Goal: Task Accomplishment & Management: Manage account settings

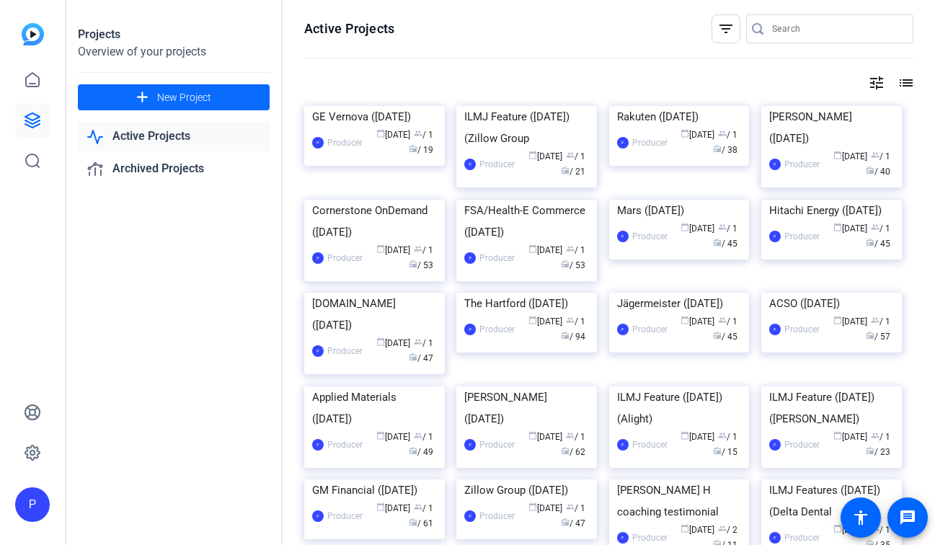
click at [167, 94] on span "New Project" at bounding box center [184, 97] width 54 height 15
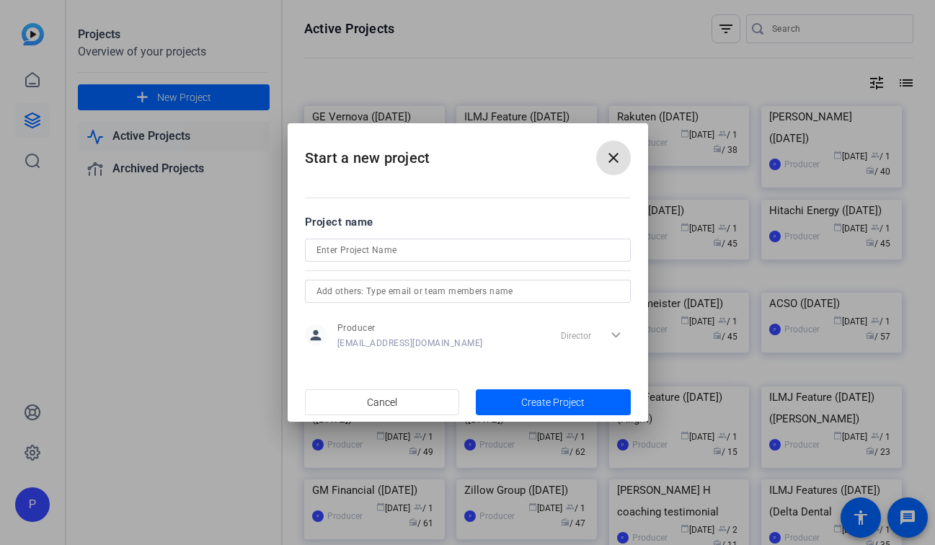
click at [385, 253] on input at bounding box center [467, 249] width 303 height 17
click at [317, 249] on input "Delta Dental ([DATE])" at bounding box center [467, 249] width 303 height 17
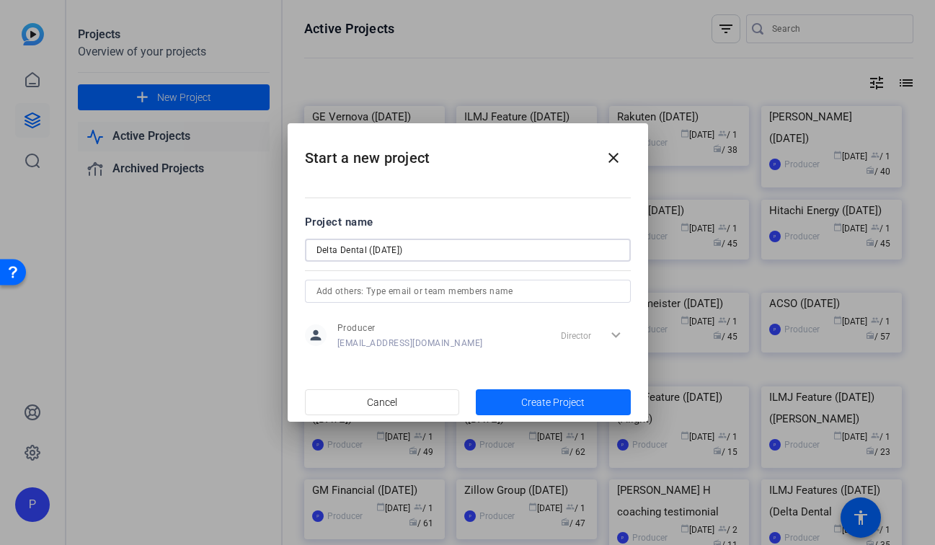
type input "Delta Dental ([DATE])"
click at [587, 404] on span "button" at bounding box center [553, 402] width 155 height 35
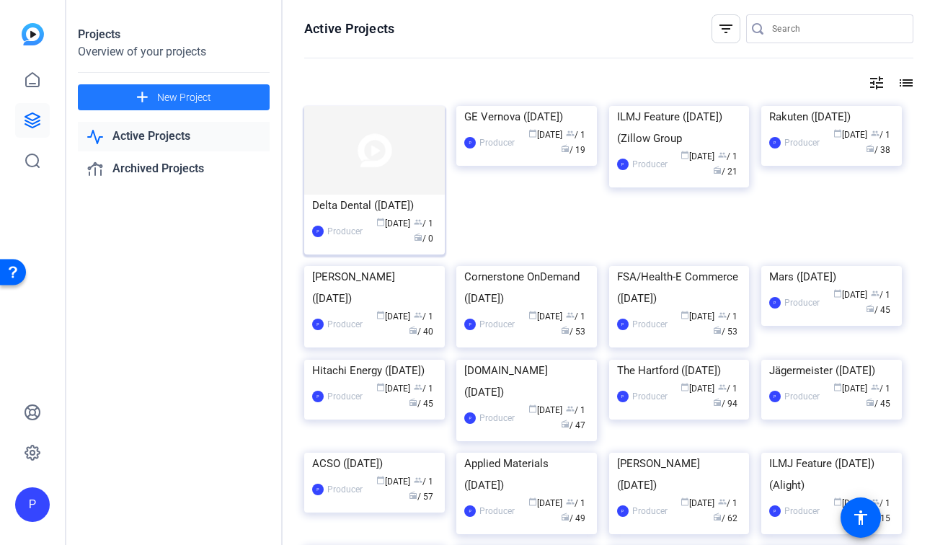
click at [399, 148] on img at bounding box center [374, 150] width 141 height 89
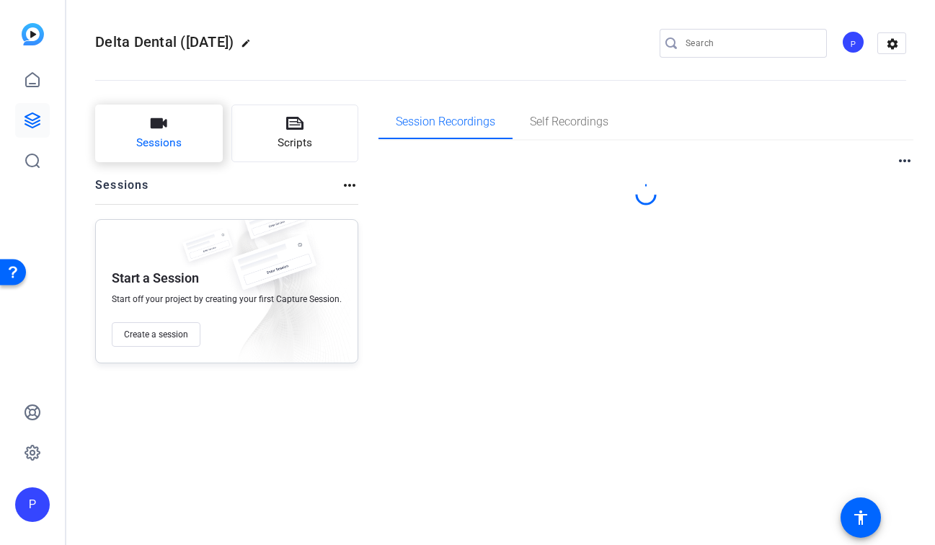
click at [163, 143] on span "Sessions" at bounding box center [158, 143] width 45 height 17
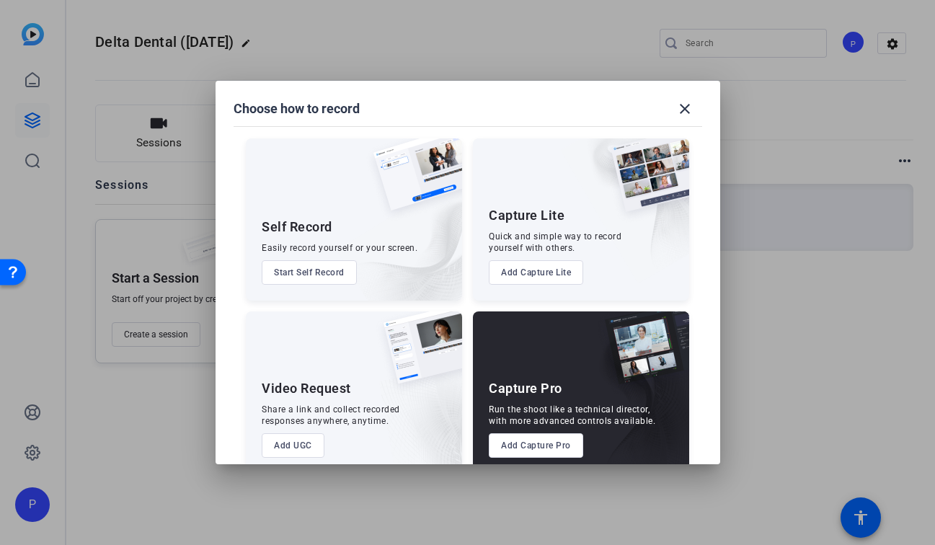
click at [523, 448] on button "Add Capture Pro" at bounding box center [536, 445] width 94 height 24
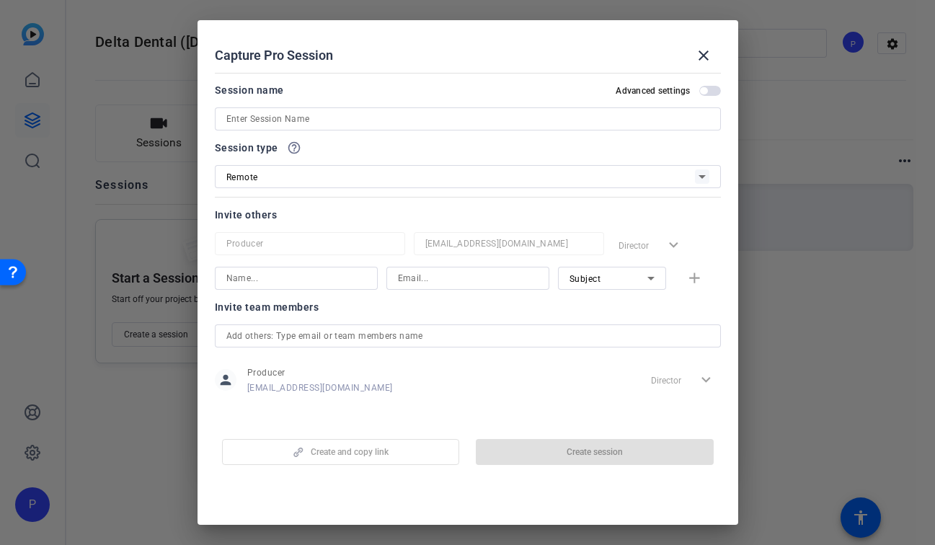
click at [373, 123] on input at bounding box center [467, 118] width 483 height 17
paste input "The [MEDICAL_DATA] Remote Interview Instructions - [PERSON_NAME] (Delta Dental)"
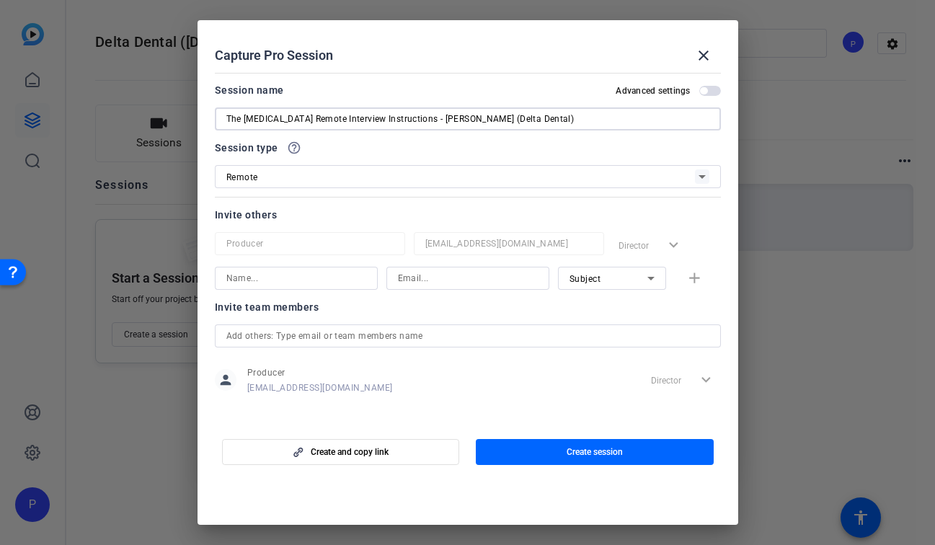
click at [373, 123] on input "The [MEDICAL_DATA] Remote Interview Instructions - [PERSON_NAME] (Delta Dental)" at bounding box center [467, 118] width 483 height 17
click at [391, 120] on input "The [MEDICAL_DATA] Remote Interview Instructions - [PERSON_NAME] (Delta Dental)" at bounding box center [467, 118] width 483 height 17
click at [398, 120] on input "The [MEDICAL_DATA] Remote Interview Instructions - [PERSON_NAME] (Delta Dental)" at bounding box center [467, 118] width 483 height 17
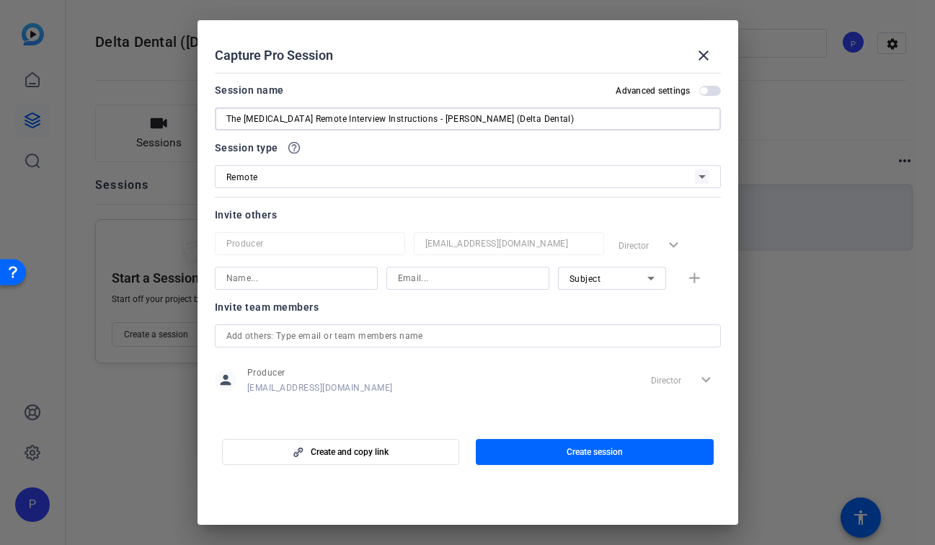
click at [227, 117] on input "The [MEDICAL_DATA] Remote Interview Instructions - [PERSON_NAME] (Delta Dental)" at bounding box center [467, 118] width 483 height 17
drag, startPoint x: 399, startPoint y: 120, endPoint x: 214, endPoint y: 121, distance: 185.2
click at [215, 121] on div "The [MEDICAL_DATA] Remote Interview Instructions - [PERSON_NAME] (Delta Dental)" at bounding box center [468, 118] width 506 height 23
drag, startPoint x: 352, startPoint y: 120, endPoint x: 286, endPoint y: 120, distance: 65.6
click at [286, 120] on input "[PERSON_NAME] (Delta Dental)" at bounding box center [467, 118] width 483 height 17
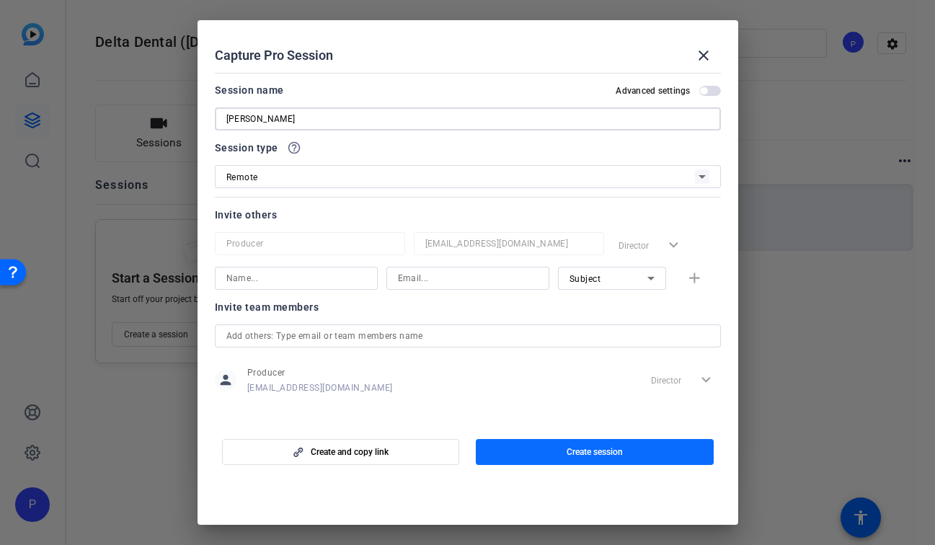
type input "[PERSON_NAME]"
click at [550, 461] on span "button" at bounding box center [595, 451] width 238 height 35
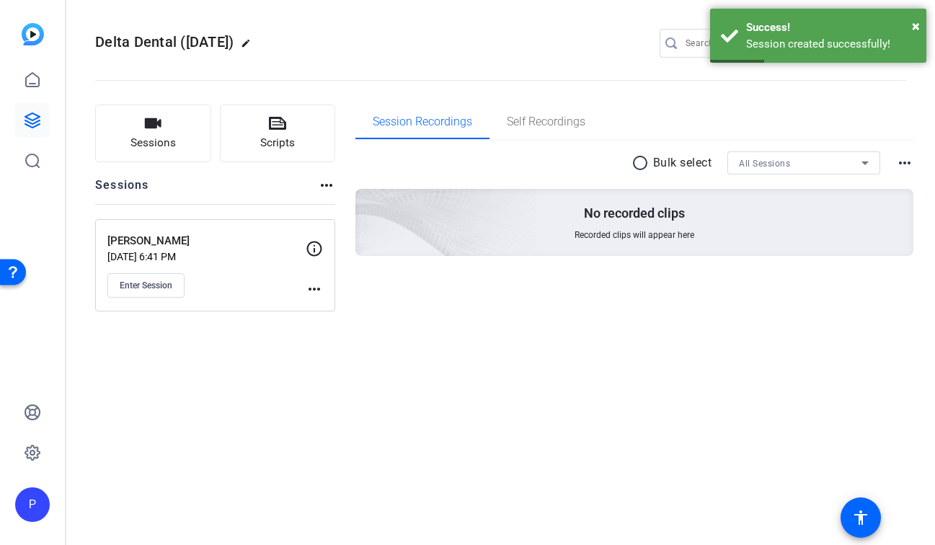
click at [310, 290] on mat-icon "more_horiz" at bounding box center [314, 288] width 17 height 17
click at [337, 307] on span "Edit Session" at bounding box center [350, 309] width 66 height 17
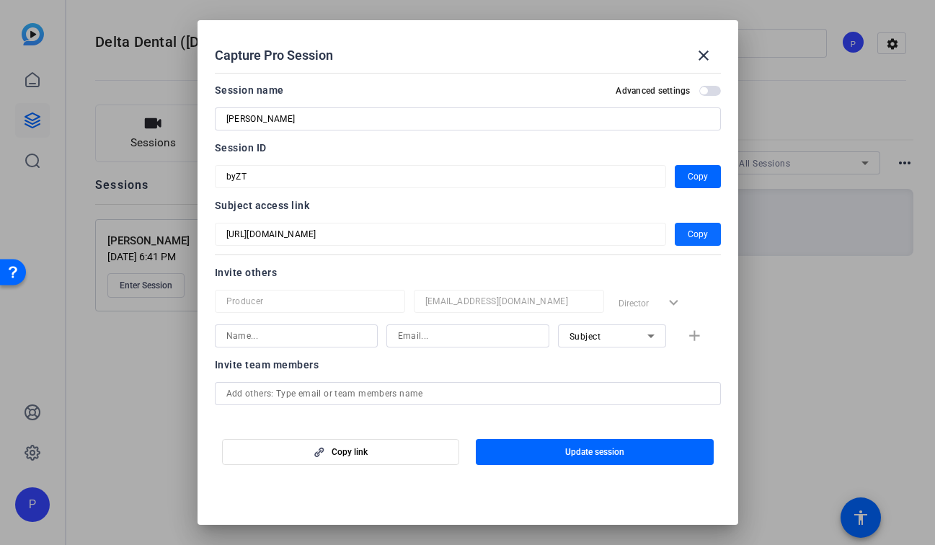
click at [682, 233] on span "button" at bounding box center [697, 234] width 46 height 35
click at [700, 58] on mat-icon "close" at bounding box center [703, 55] width 17 height 17
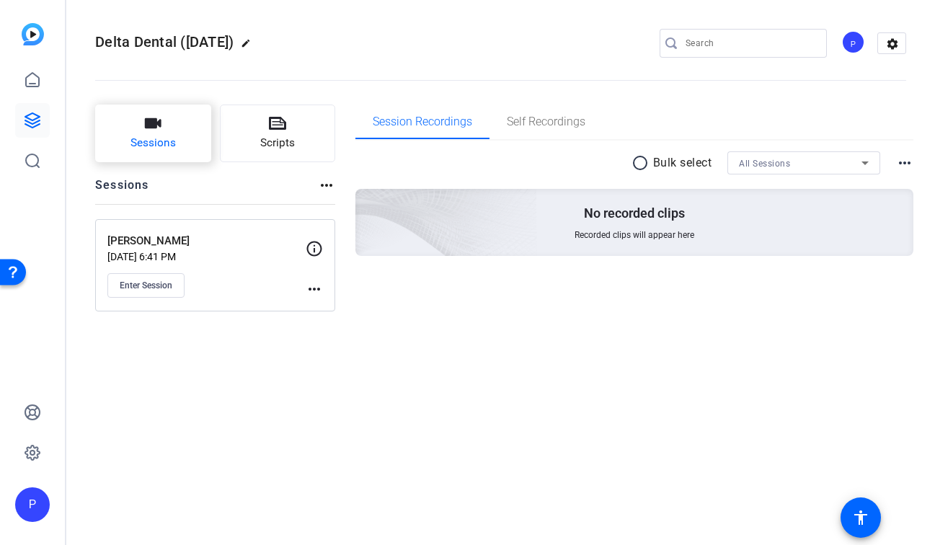
click at [180, 143] on button "Sessions" at bounding box center [153, 133] width 116 height 58
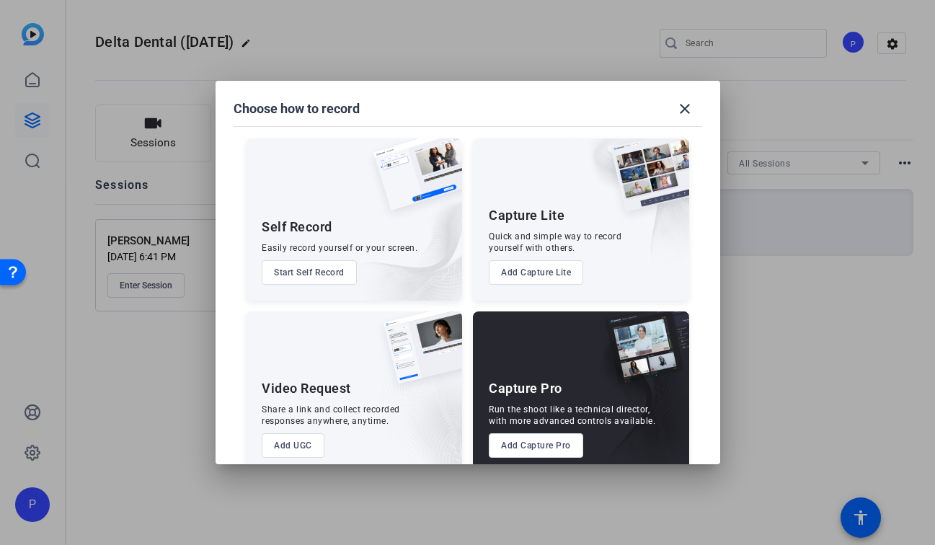
click at [541, 437] on button "Add Capture Pro" at bounding box center [536, 445] width 94 height 24
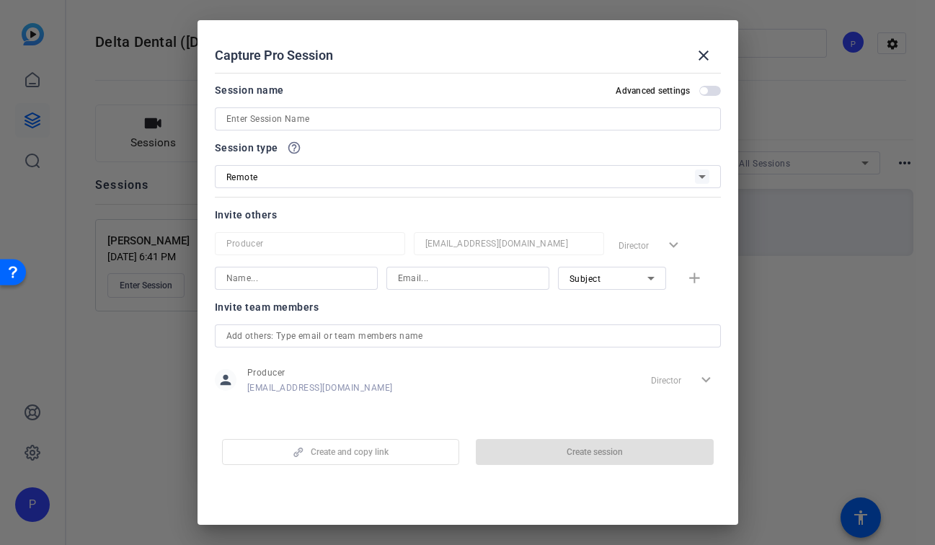
click at [330, 112] on input at bounding box center [467, 118] width 483 height 17
paste input "Glorious Wise"
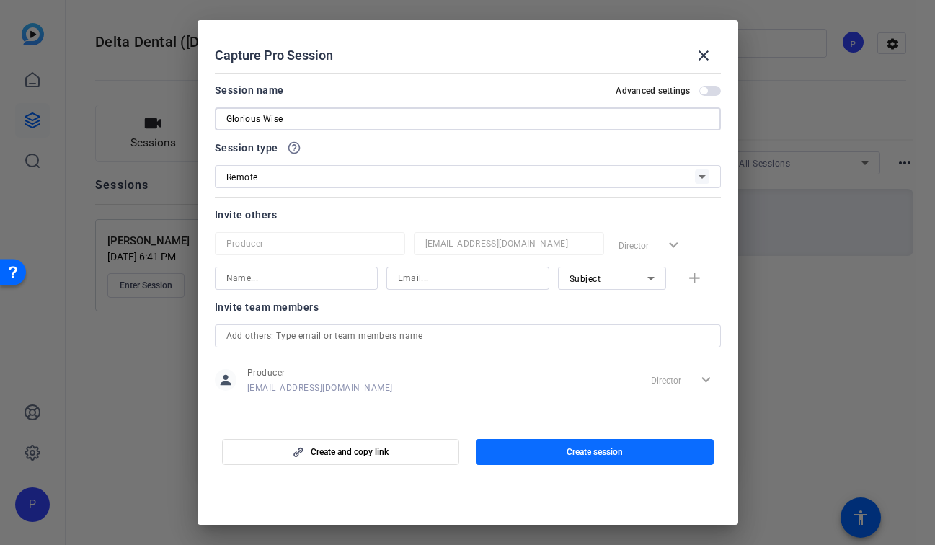
type input "Glorious Wise"
click at [544, 456] on span "button" at bounding box center [595, 451] width 238 height 35
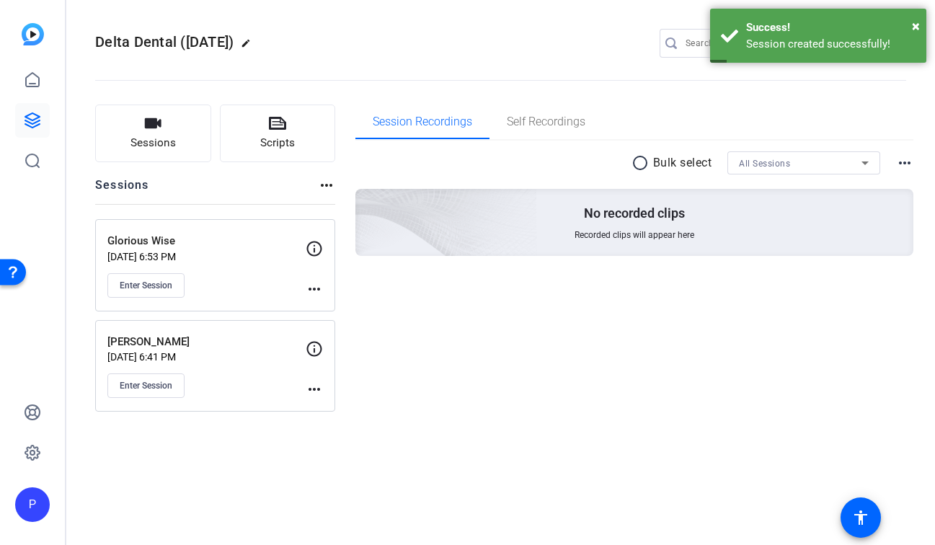
click at [318, 287] on mat-icon "more_horiz" at bounding box center [314, 288] width 17 height 17
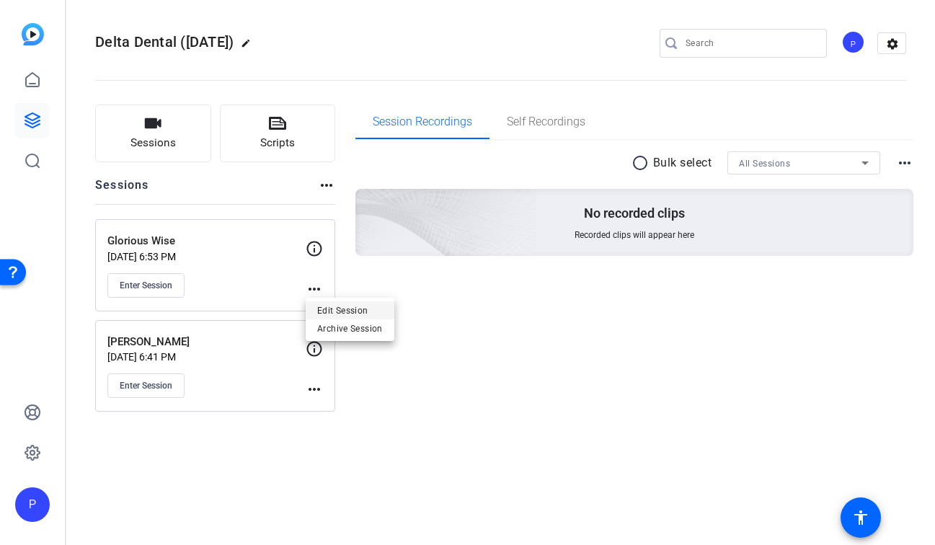
click at [341, 306] on span "Edit Session" at bounding box center [350, 309] width 66 height 17
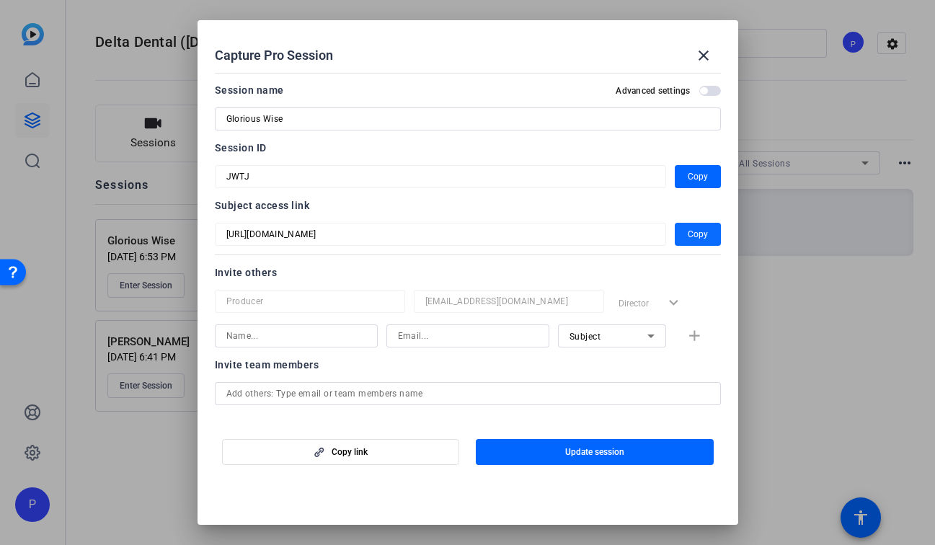
click at [679, 237] on span "button" at bounding box center [697, 234] width 46 height 35
click at [704, 55] on mat-icon "close" at bounding box center [703, 55] width 17 height 17
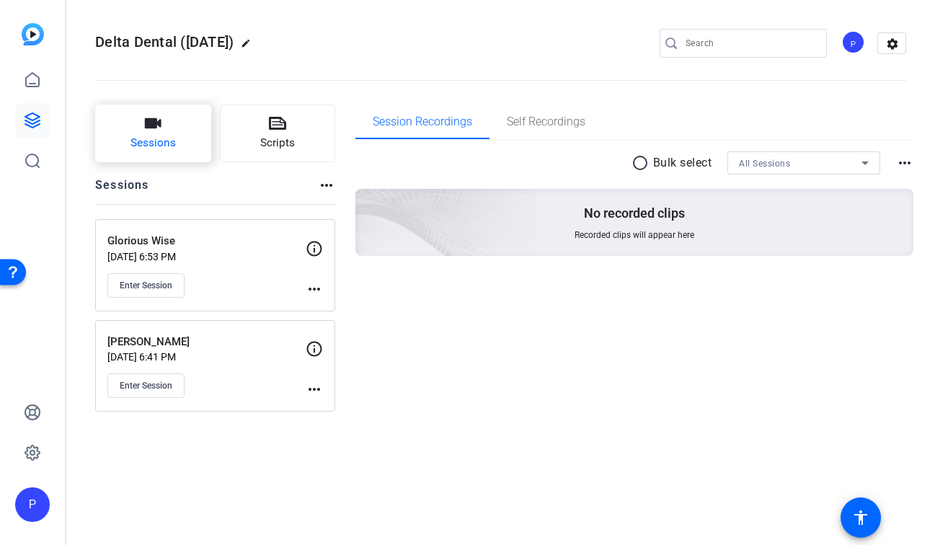
click at [193, 130] on button "Sessions" at bounding box center [153, 133] width 116 height 58
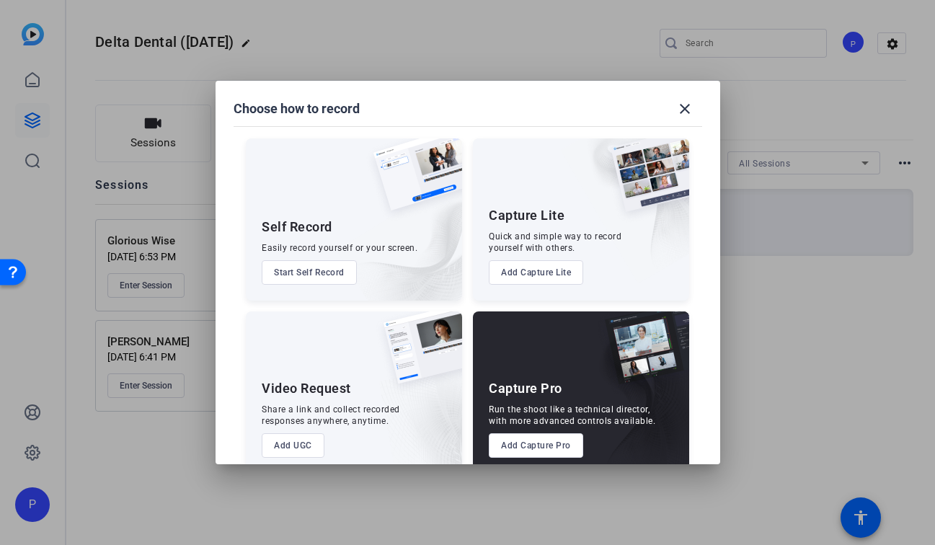
click at [551, 443] on button "Add Capture Pro" at bounding box center [536, 445] width 94 height 24
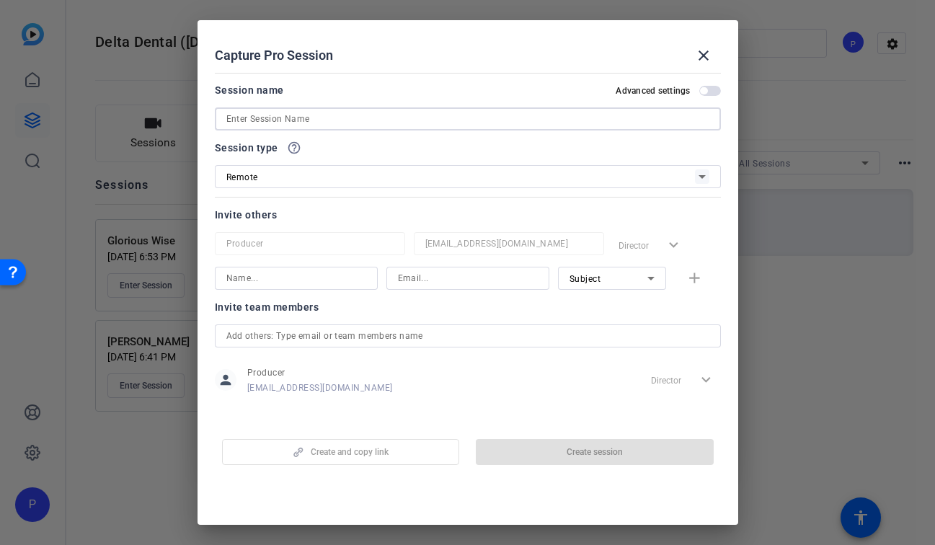
click at [388, 113] on input at bounding box center [467, 118] width 483 height 17
paste input "[PERSON_NAME]"
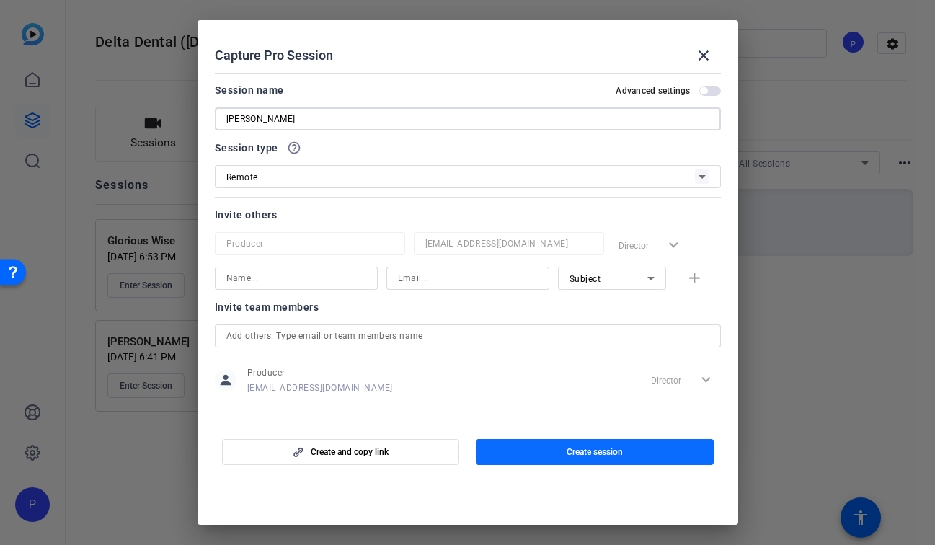
type input "[PERSON_NAME]"
click at [546, 450] on span "button" at bounding box center [595, 451] width 238 height 35
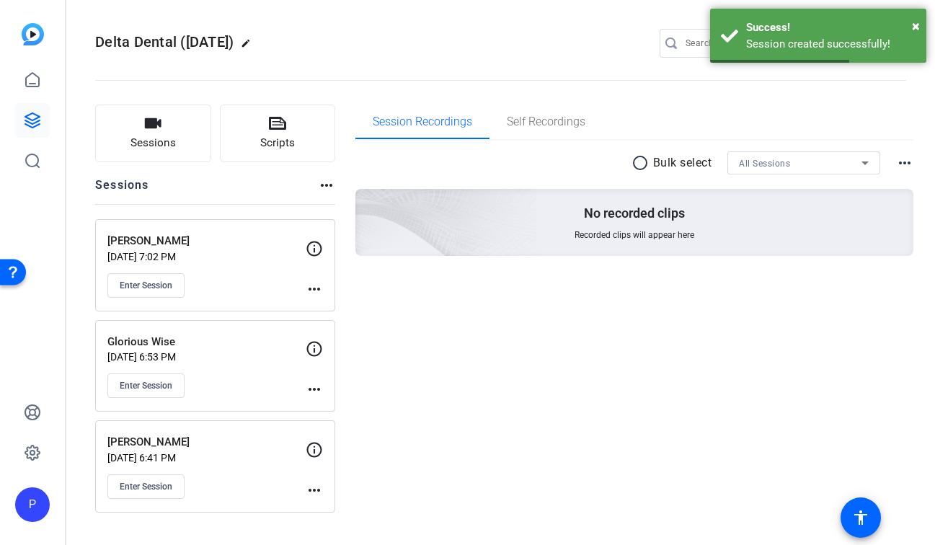
click at [316, 285] on mat-icon "more_horiz" at bounding box center [314, 288] width 17 height 17
click at [378, 308] on span "Edit Session" at bounding box center [350, 309] width 66 height 17
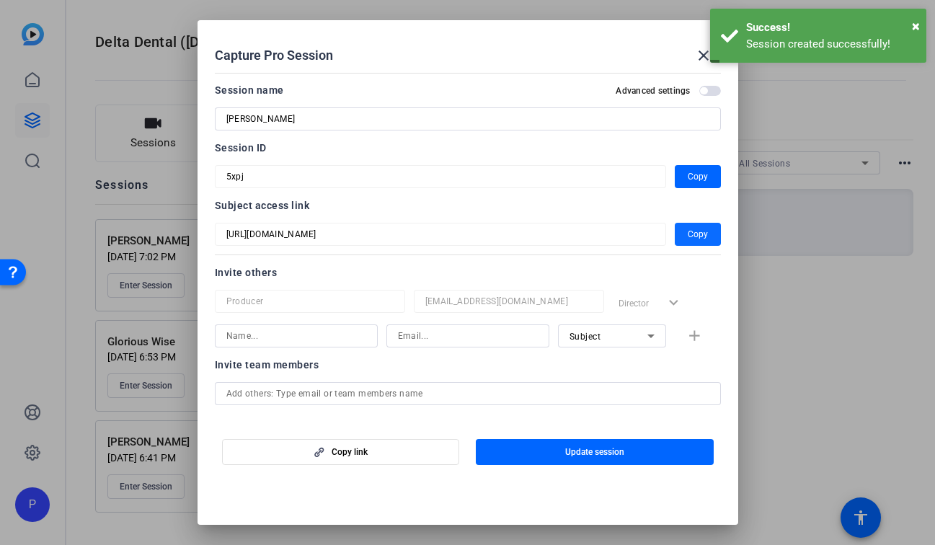
click at [695, 233] on span "Copy" at bounding box center [697, 234] width 20 height 17
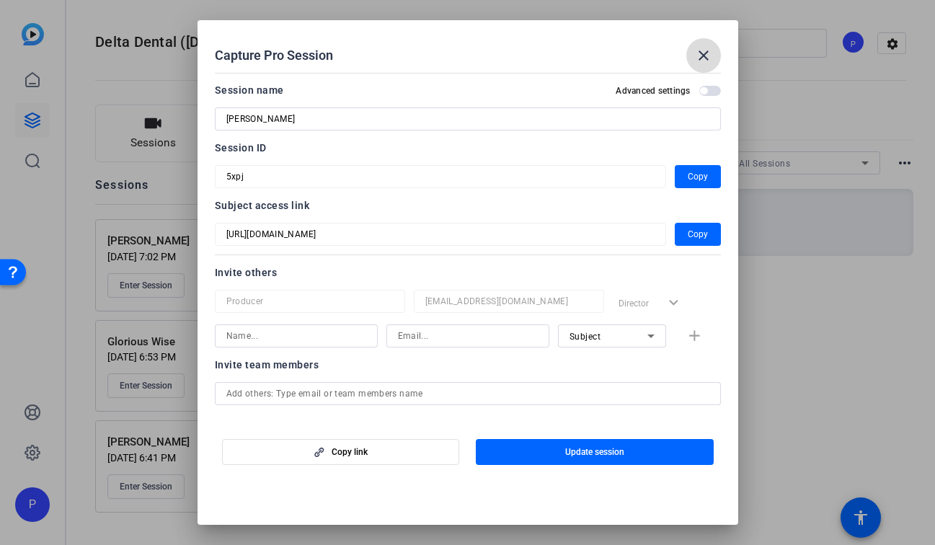
click at [713, 54] on span at bounding box center [703, 55] width 35 height 35
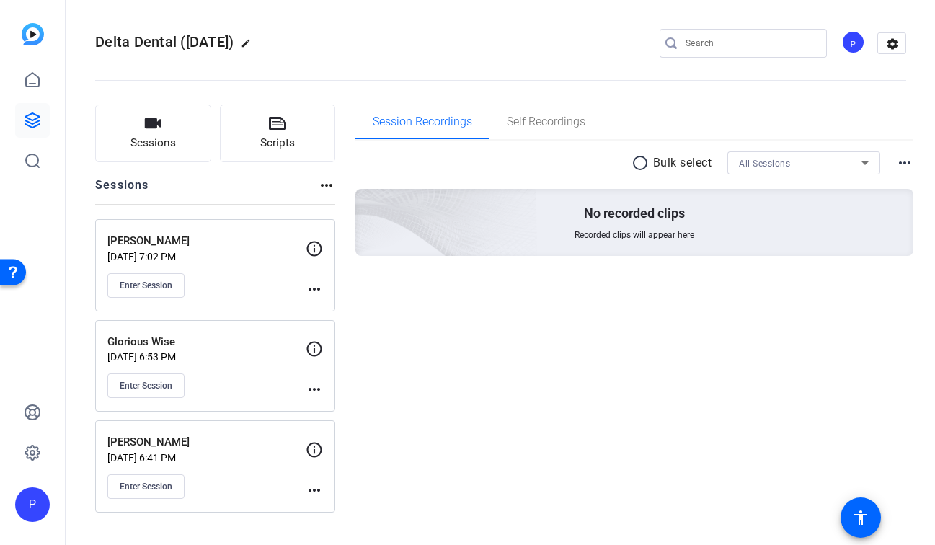
click at [592, 61] on openreel-divider-bar at bounding box center [500, 76] width 811 height 44
